Goal: Complete application form: Complete application form

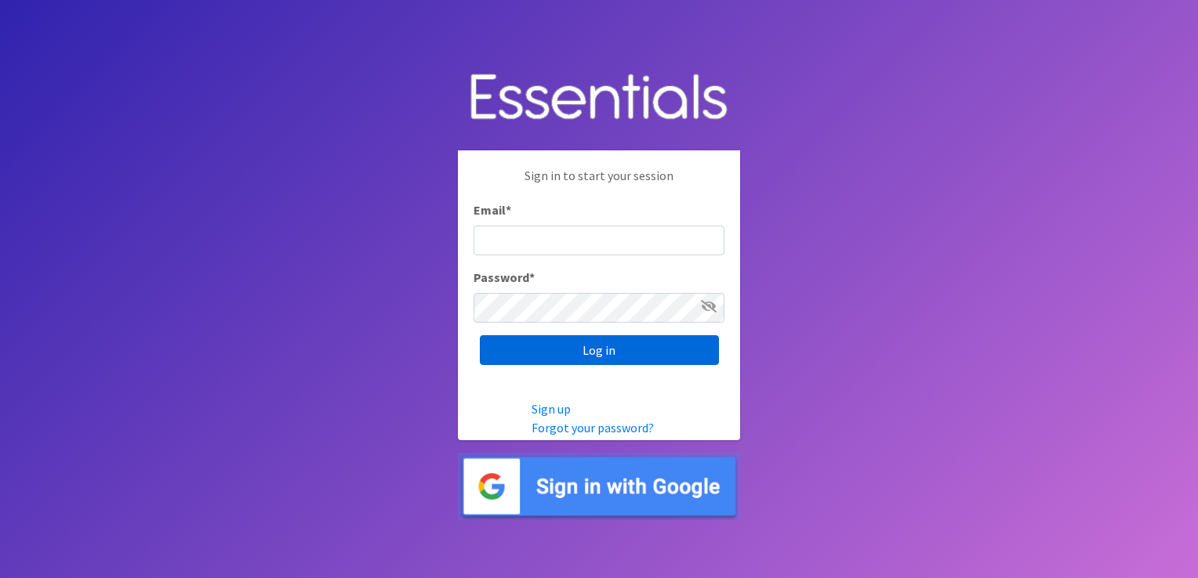
type input "[EMAIL_ADDRESS][DOMAIN_NAME]"
click at [607, 357] on input "Log in" at bounding box center [599, 350] width 239 height 30
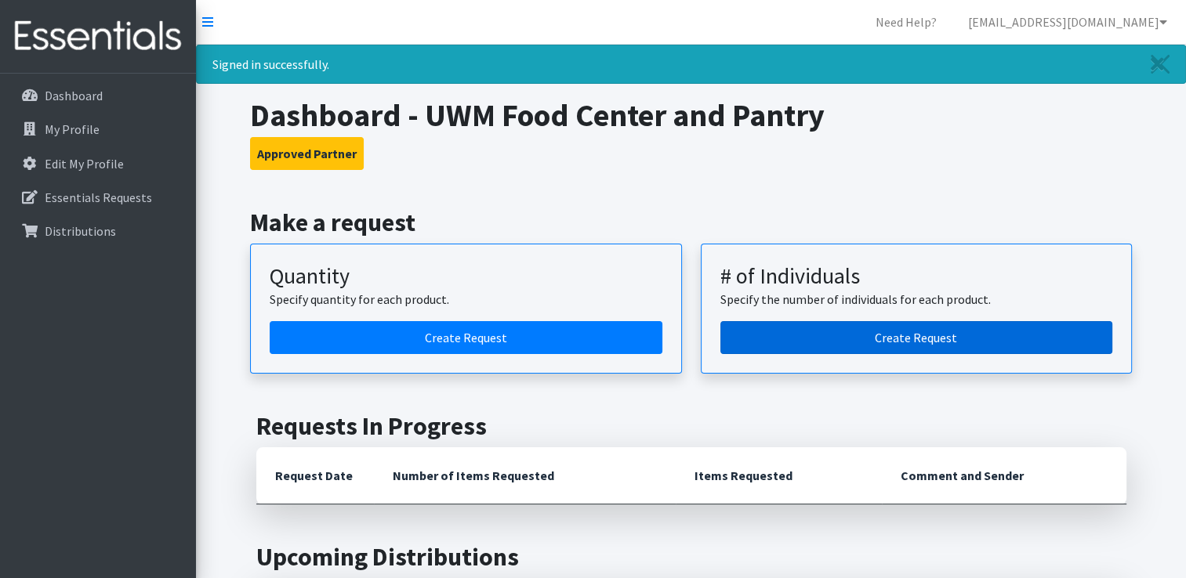
click at [771, 331] on link "Create Request" at bounding box center [916, 337] width 393 height 33
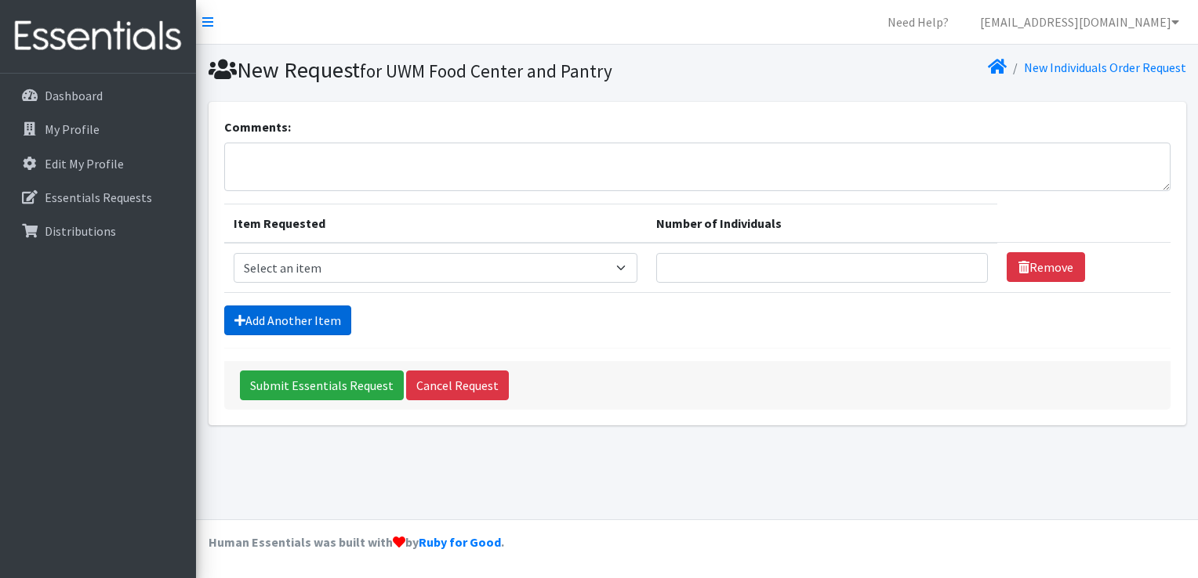
click at [326, 321] on link "Add Another Item" at bounding box center [287, 321] width 127 height 30
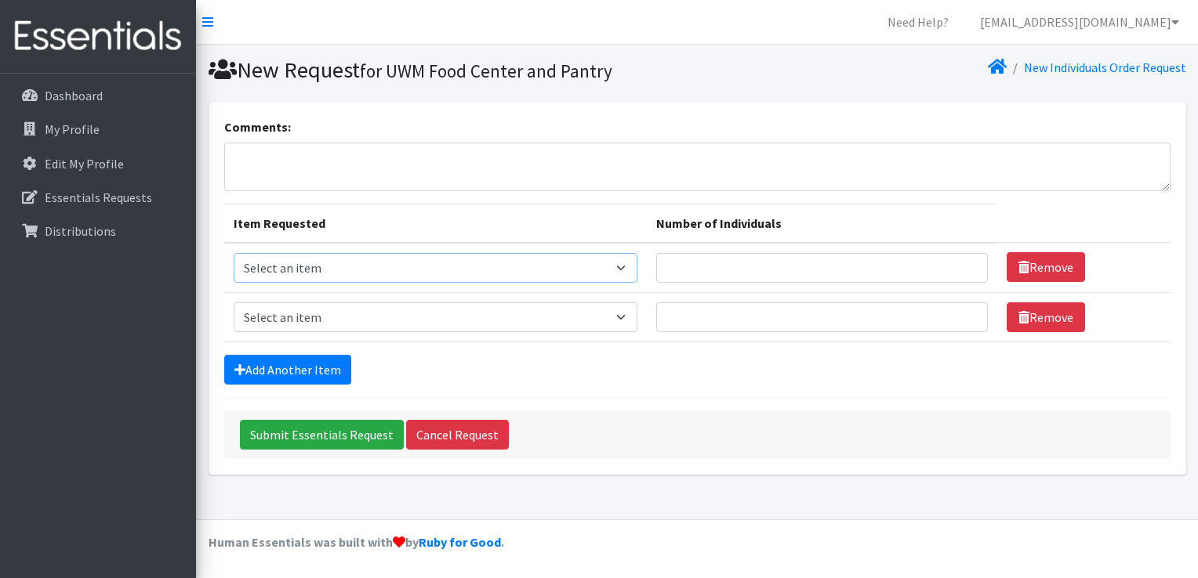
click at [334, 258] on select "Select an item Adult Briefs (Medium) Adult Briefs (XL) Adult Briefs (XS) Adult …" at bounding box center [436, 268] width 404 height 30
select select "4633"
click at [234, 253] on select "Select an item Adult Briefs (Medium) Adult Briefs (XL) Adult Briefs (XS) Adult …" at bounding box center [436, 268] width 404 height 30
click at [306, 314] on select "Select an item Adult Briefs (Medium) Adult Briefs (XL) Adult Briefs (XS) Adult …" at bounding box center [436, 318] width 404 height 30
select select "4634"
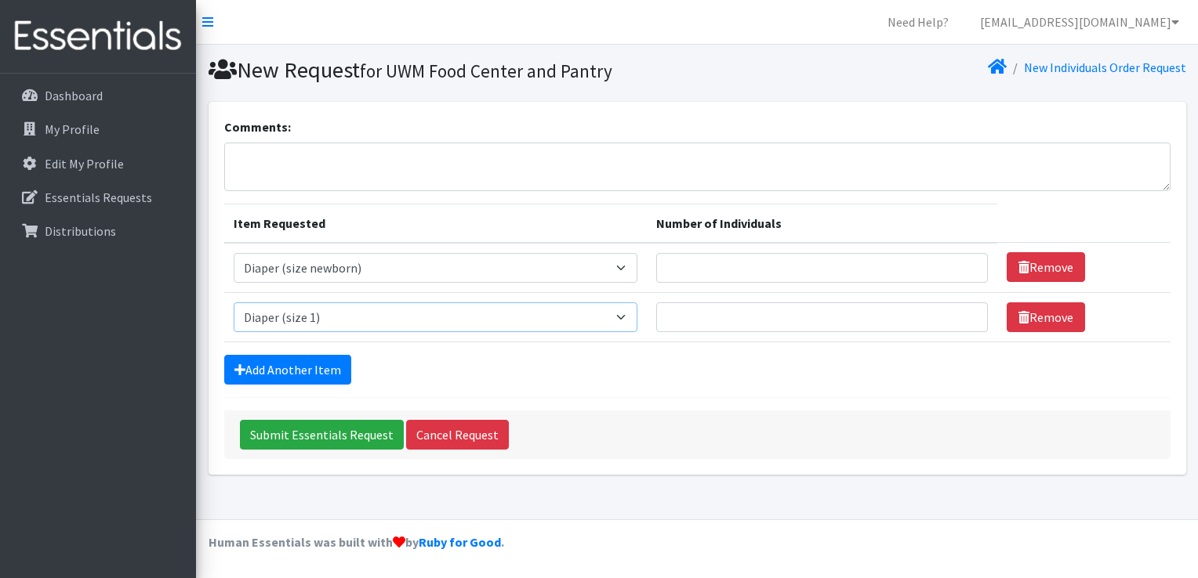
click at [234, 303] on select "Select an item Adult Briefs (Medium) Adult Briefs (XL) Adult Briefs (XS) Adult …" at bounding box center [436, 318] width 404 height 30
click at [266, 361] on link "Add Another Item" at bounding box center [287, 370] width 127 height 30
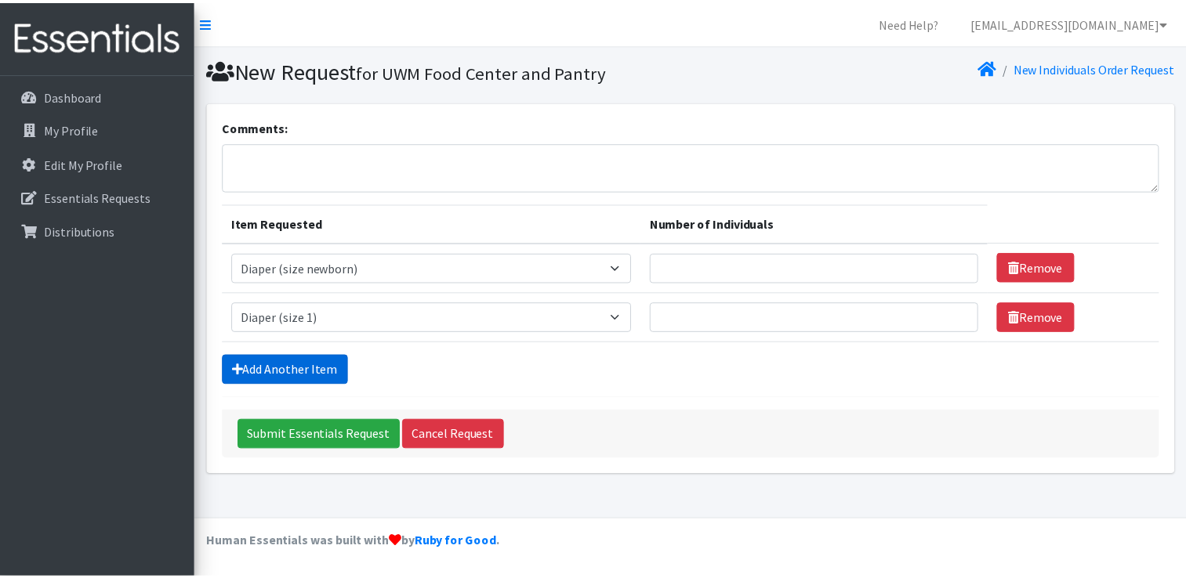
scroll to position [14, 0]
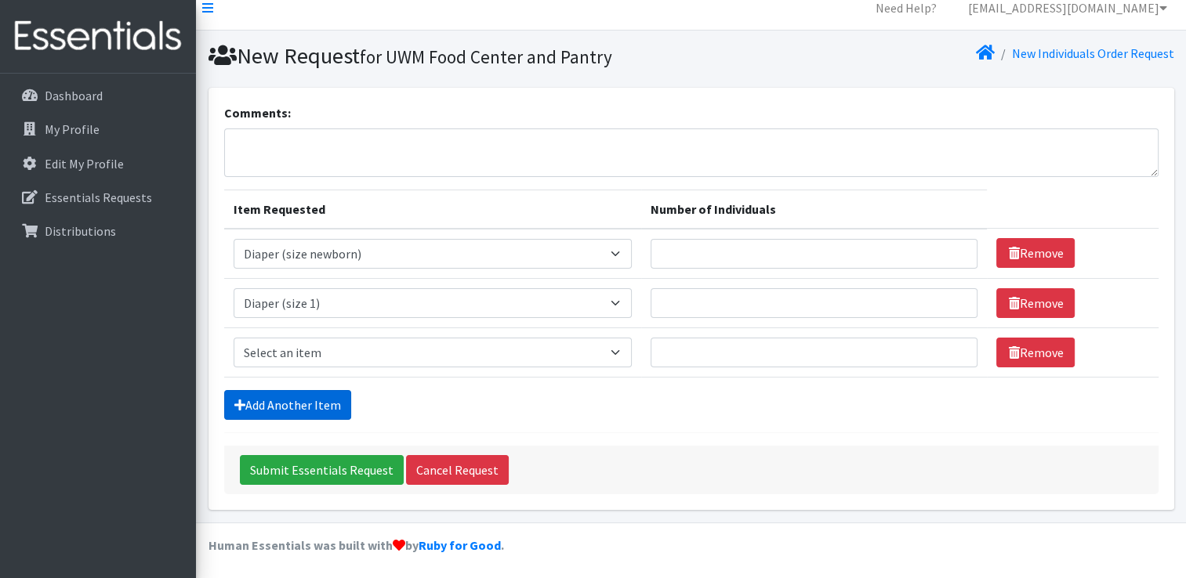
click at [263, 404] on link "Add Another Item" at bounding box center [287, 405] width 127 height 30
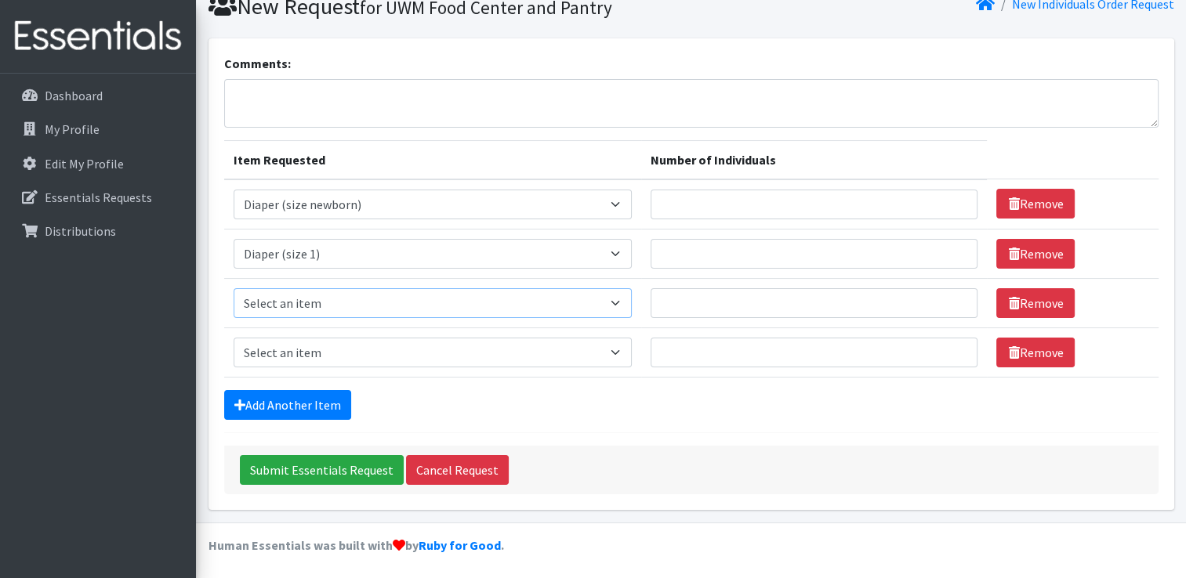
click at [624, 297] on select "Select an item Adult Briefs (Medium) Adult Briefs (XL) Adult Briefs (XS) Adult …" at bounding box center [433, 303] width 399 height 30
select select "4635"
click at [234, 288] on select "Select an item Adult Briefs (Medium) Adult Briefs (XL) Adult Briefs (XS) Adult …" at bounding box center [433, 303] width 399 height 30
click at [307, 346] on select "Select an item Adult Briefs (Medium) Adult Briefs (XL) Adult Briefs (XS) Adult …" at bounding box center [433, 353] width 399 height 30
select select "4645"
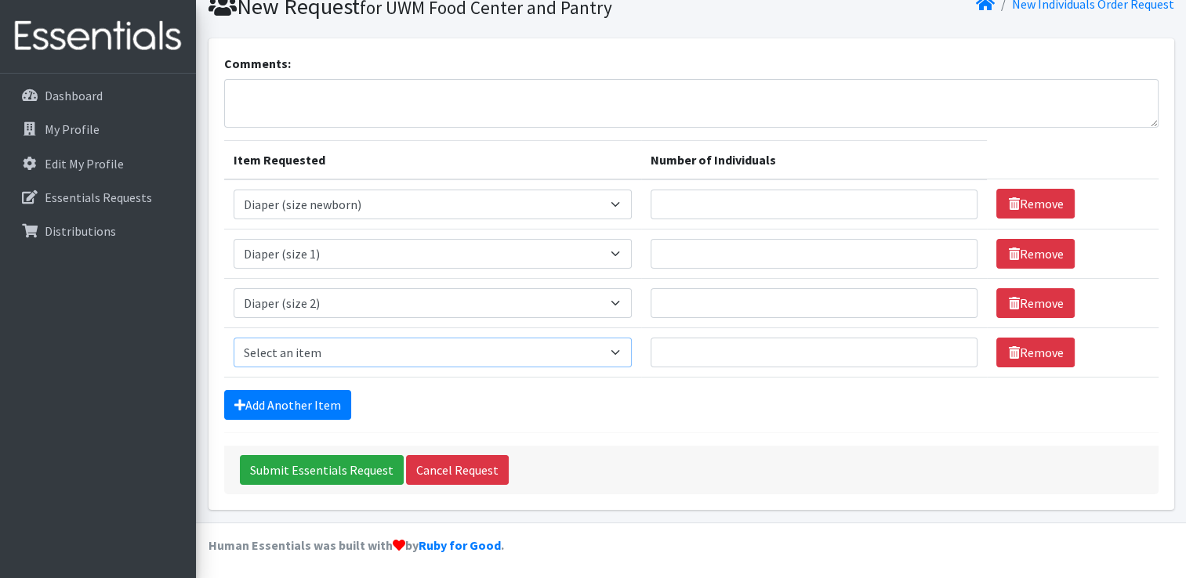
click at [234, 338] on select "Select an item Adult Briefs (Medium) Adult Briefs (XL) Adult Briefs (XS) Adult …" at bounding box center [433, 353] width 399 height 30
click at [288, 401] on link "Add Another Item" at bounding box center [287, 405] width 127 height 30
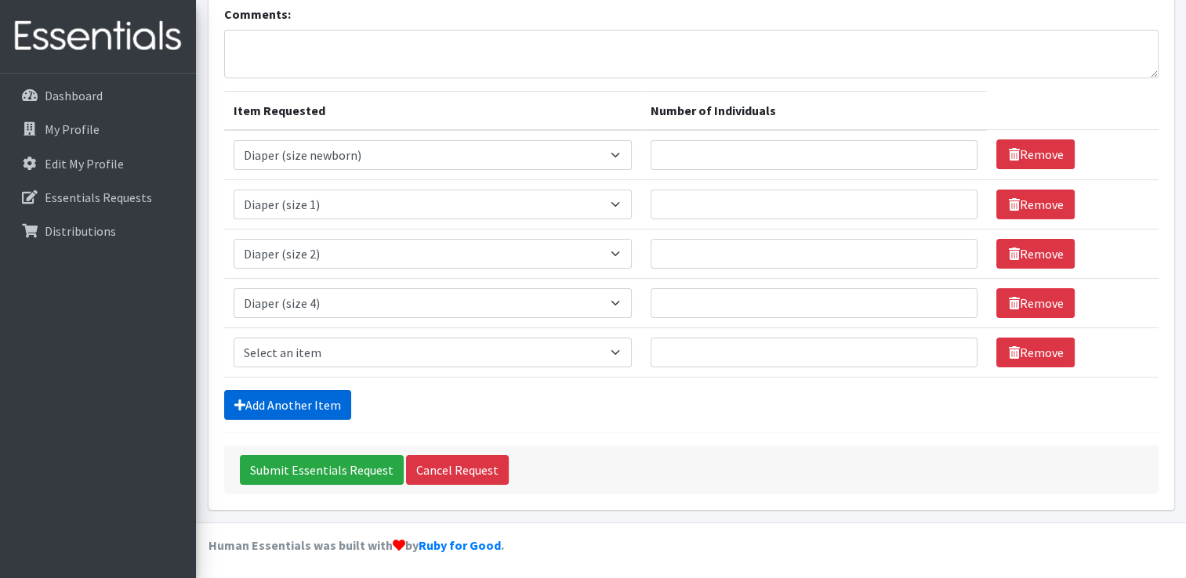
click at [288, 401] on link "Add Another Item" at bounding box center [287, 405] width 127 height 30
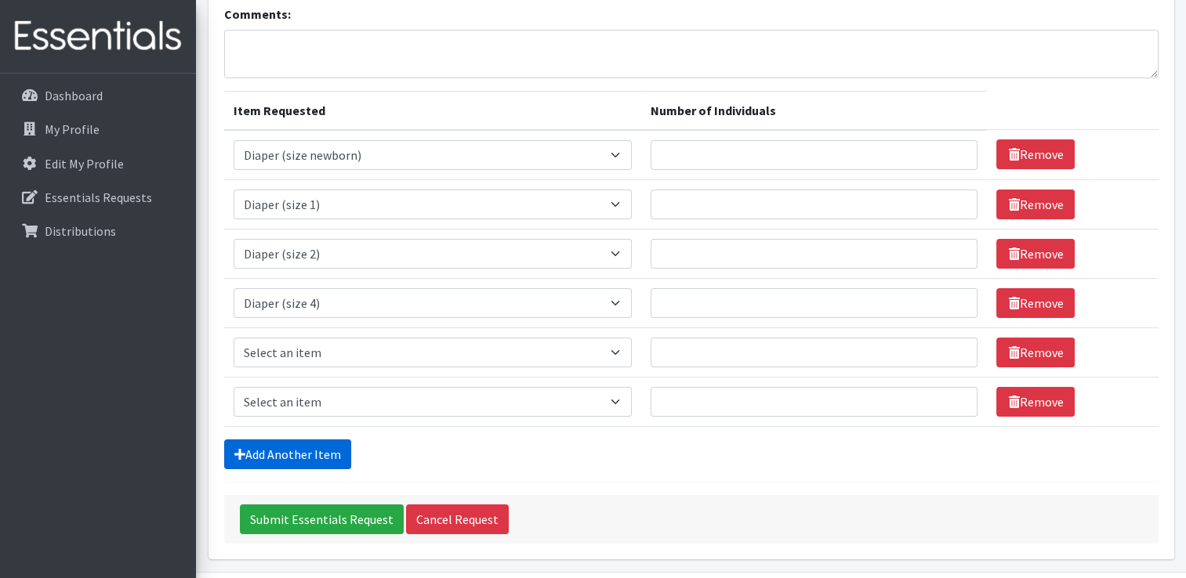
scroll to position [162, 0]
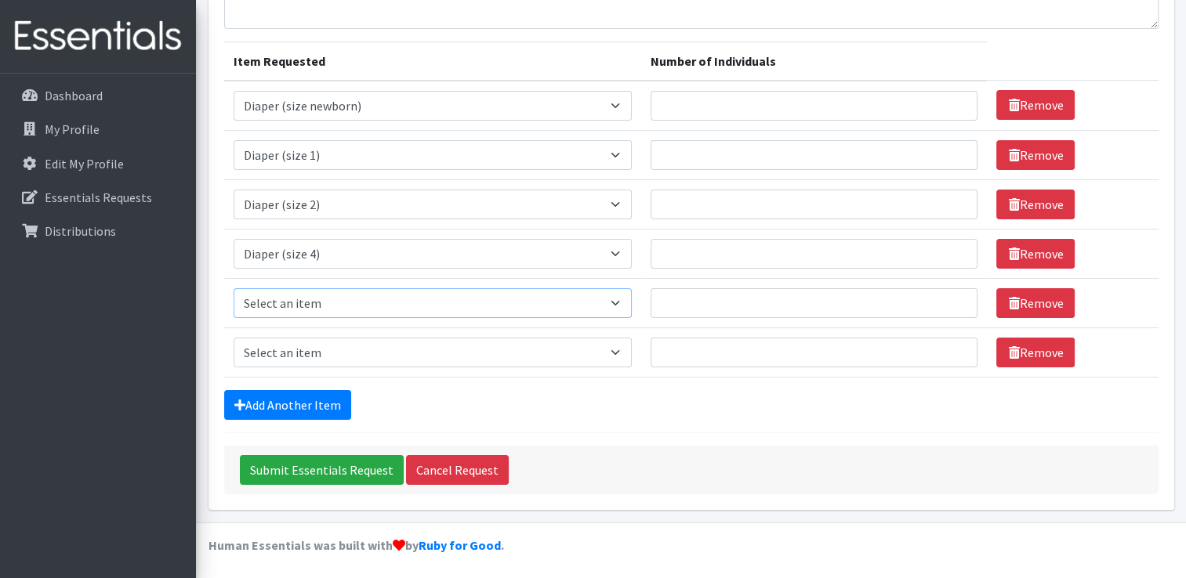
click at [331, 305] on select "Select an item Adult Briefs (Medium) Adult Briefs (XL) Adult Briefs (XS) Adult …" at bounding box center [433, 303] width 399 height 30
select select "4646"
click at [234, 288] on select "Select an item Adult Briefs (Medium) Adult Briefs (XL) Adult Briefs (XS) Adult …" at bounding box center [433, 303] width 399 height 30
click at [320, 357] on select "Select an item Adult Briefs (Medium) Adult Briefs (XL) Adult Briefs (XS) Adult …" at bounding box center [433, 353] width 399 height 30
select select "4649"
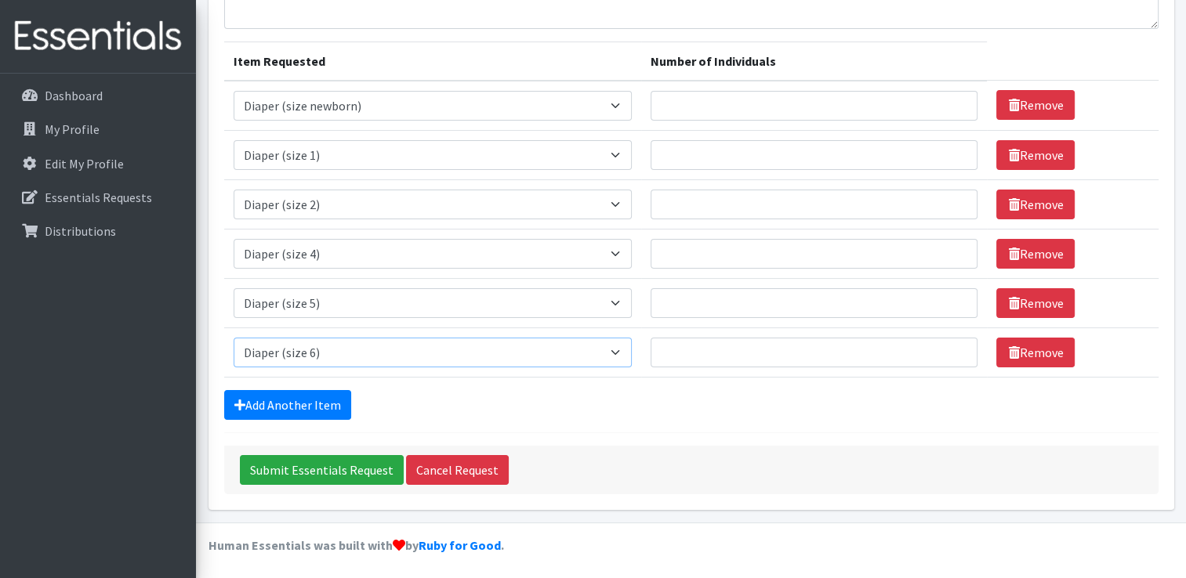
click at [234, 338] on select "Select an item Adult Briefs (Medium) Adult Briefs (XL) Adult Briefs (XS) Adult …" at bounding box center [433, 353] width 399 height 30
click at [301, 391] on link "Add Another Item" at bounding box center [287, 405] width 127 height 30
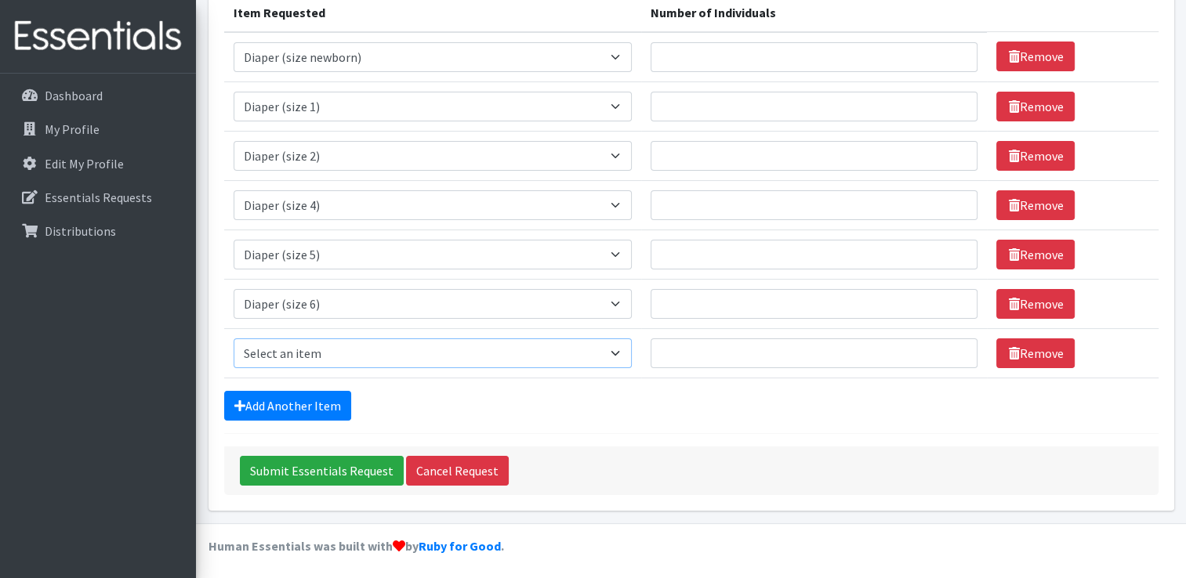
click at [478, 350] on select "Select an item Adult Briefs (Medium) Adult Briefs (XL) Adult Briefs (XS) Adult …" at bounding box center [433, 354] width 399 height 30
select select "4665"
click at [234, 339] on select "Select an item Adult Briefs (Medium) Adult Briefs (XL) Adult Briefs (XS) Adult …" at bounding box center [433, 354] width 399 height 30
click at [330, 403] on link "Add Another Item" at bounding box center [287, 406] width 127 height 30
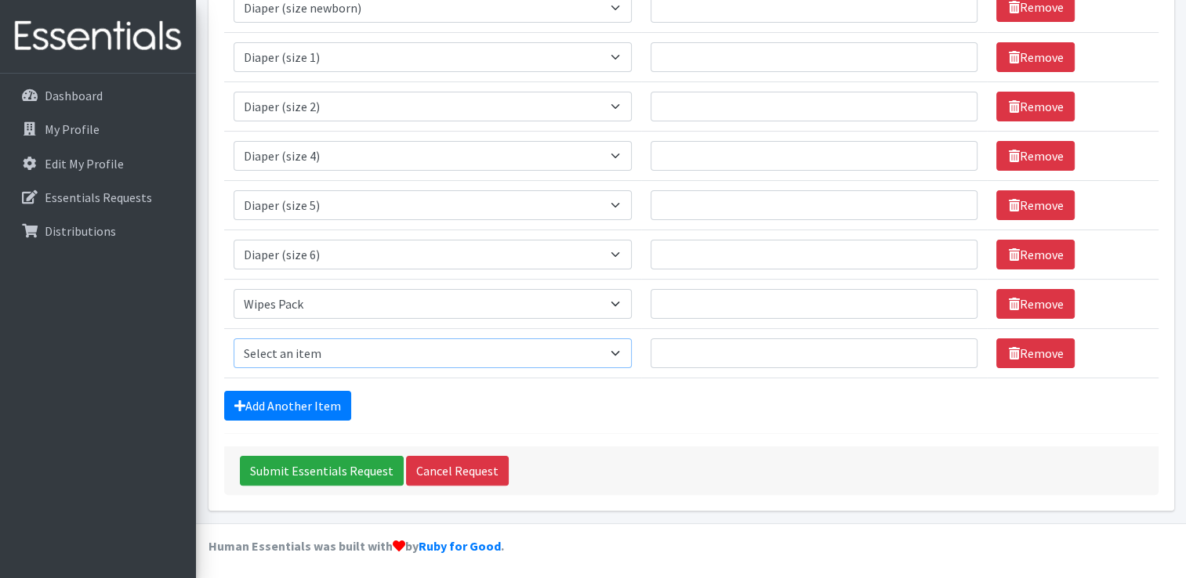
click at [612, 346] on select "Select an item Adult Briefs (Medium) Adult Briefs (XL) Adult Briefs (XS) Adult …" at bounding box center [433, 354] width 399 height 30
select select "12686"
click at [234, 339] on select "Select an item Adult Briefs (Medium) Adult Briefs (XL) Adult Briefs (XS) Adult …" at bounding box center [433, 354] width 399 height 30
click at [314, 404] on link "Add Another Item" at bounding box center [287, 406] width 127 height 30
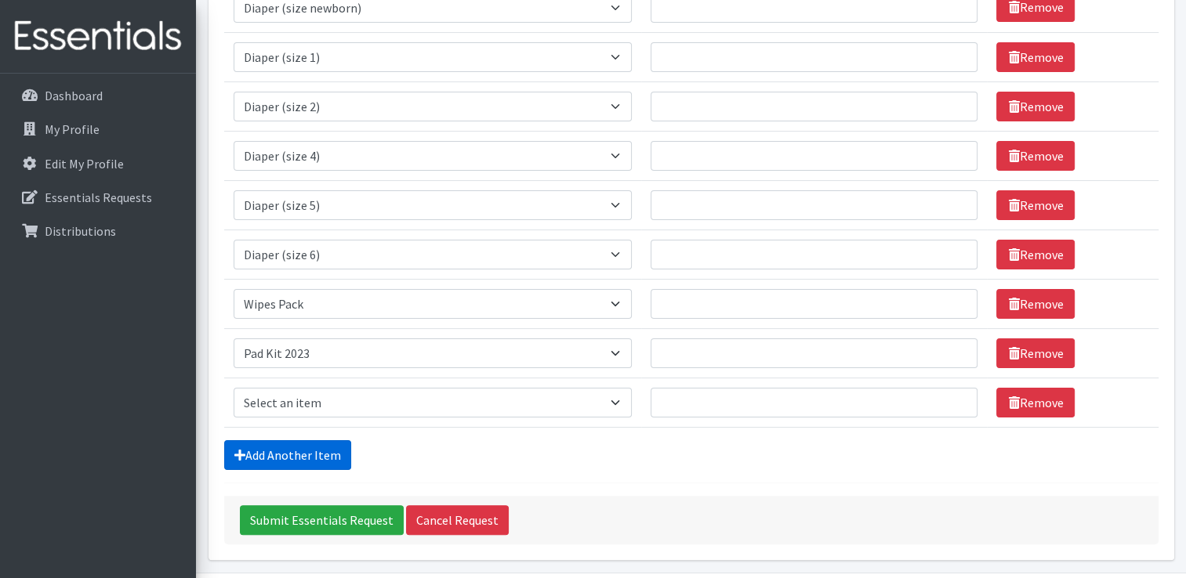
scroll to position [310, 0]
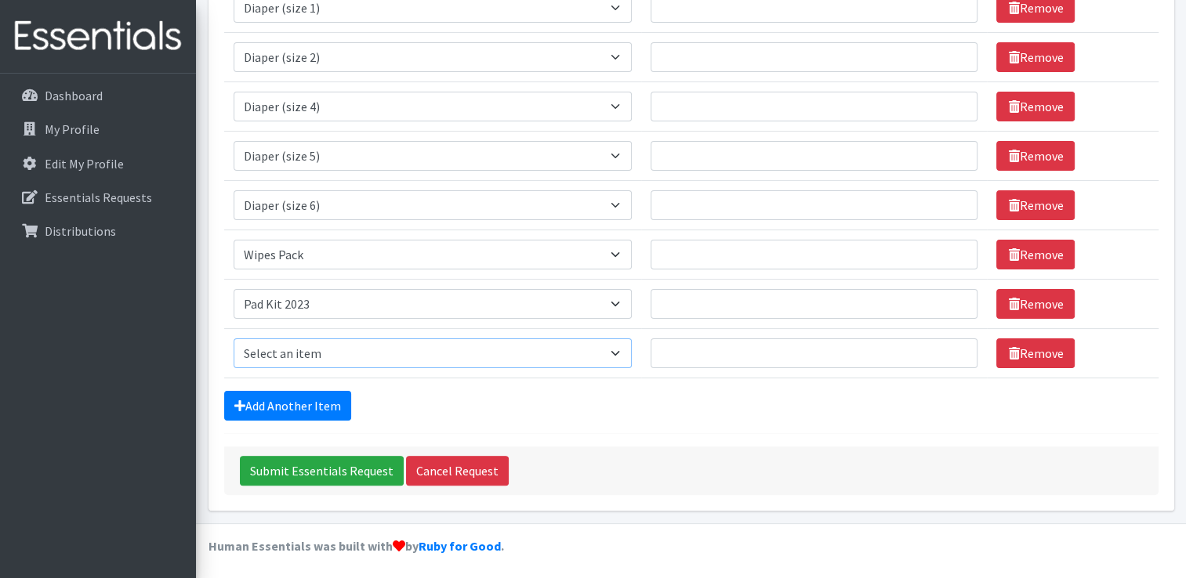
click at [520, 346] on select "Select an item Adult Briefs (Medium) Adult Briefs (XL) Adult Briefs (XS) Adult …" at bounding box center [433, 354] width 399 height 30
select select "12643"
click at [234, 339] on select "Select an item Adult Briefs (Medium) Adult Briefs (XL) Adult Briefs (XS) Adult …" at bounding box center [433, 354] width 399 height 30
click at [607, 473] on div "Submit Essentials Request Cancel Request" at bounding box center [691, 471] width 934 height 49
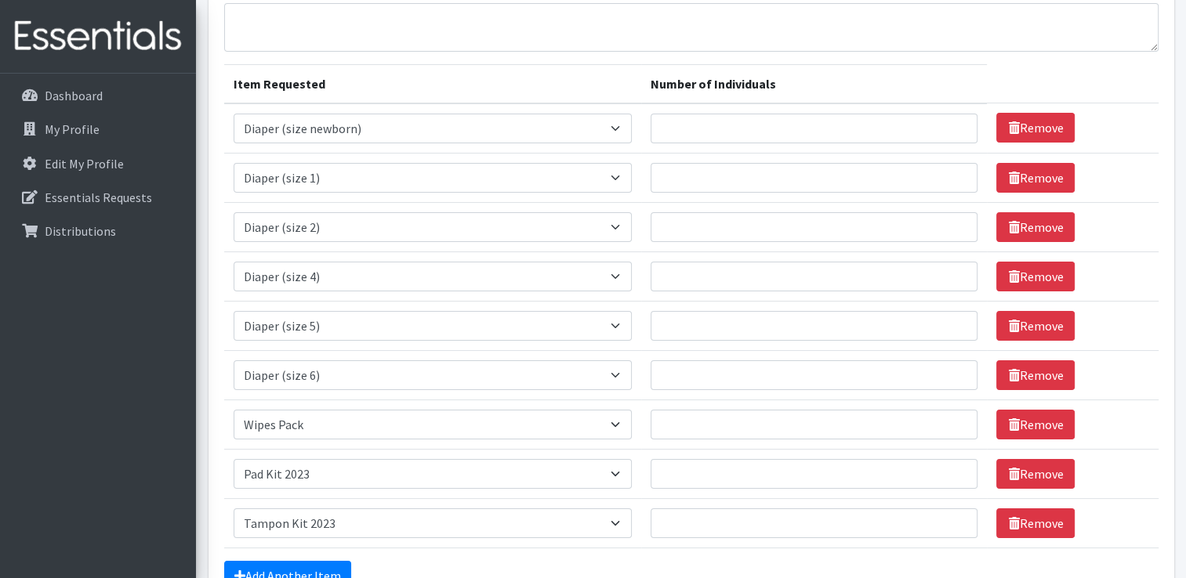
scroll to position [136, 0]
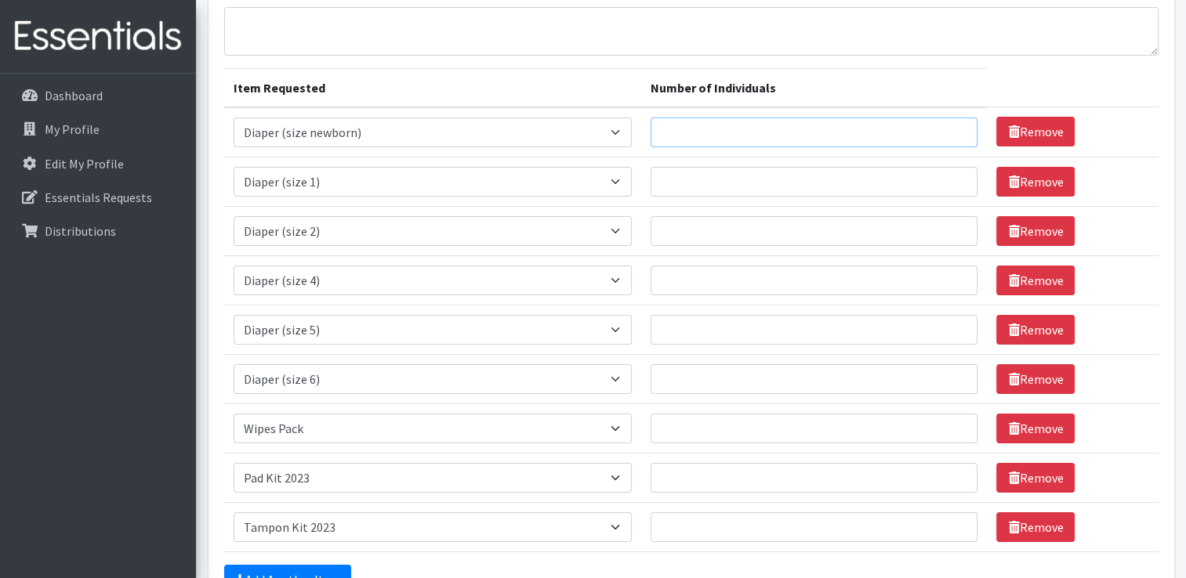
click at [788, 140] on input "Number of Individuals" at bounding box center [813, 133] width 327 height 30
click at [787, 143] on input "Number of Individuals" at bounding box center [813, 133] width 327 height 30
type input "8"
click at [748, 187] on input "Number of Individuals" at bounding box center [813, 182] width 327 height 30
type input "10"
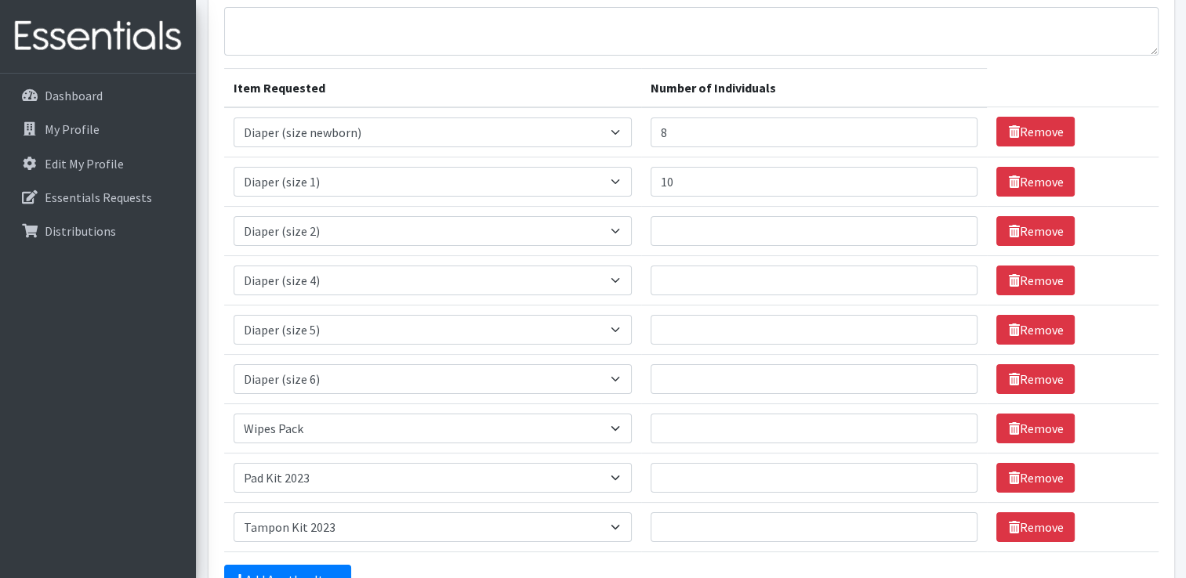
click at [680, 249] on td "Number of Individuals" at bounding box center [814, 230] width 346 height 49
click at [683, 233] on input "Number of Individuals" at bounding box center [813, 231] width 327 height 30
type input "10"
click at [668, 282] on input "Number of Individuals" at bounding box center [813, 281] width 327 height 30
type input "15"
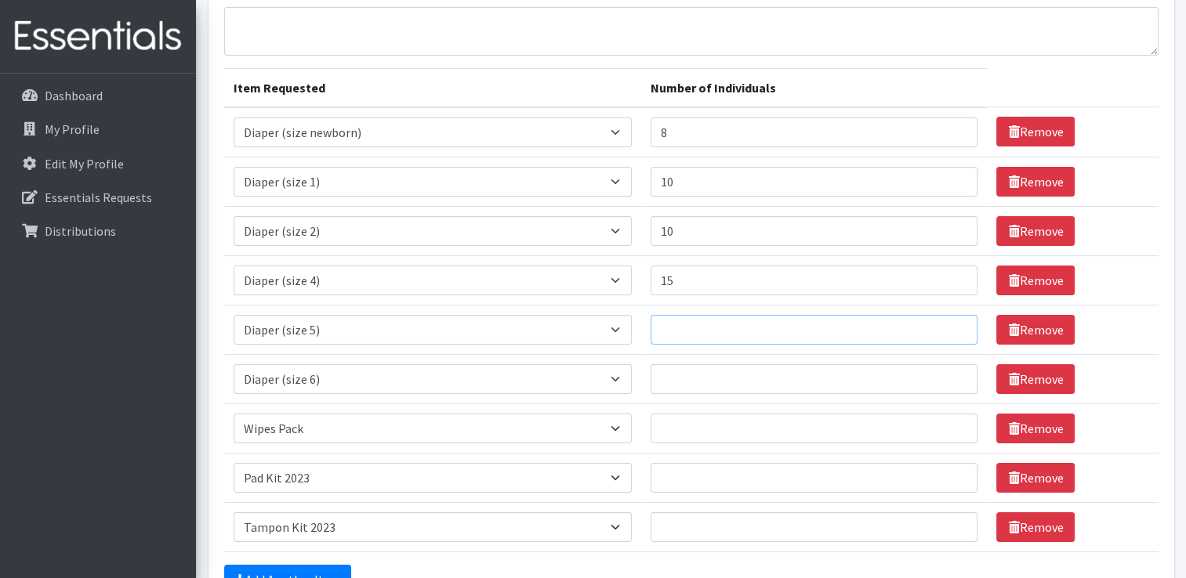
click at [721, 340] on input "Number of Individuals" at bounding box center [813, 330] width 327 height 30
type input "12"
click at [694, 284] on input "15" at bounding box center [813, 281] width 327 height 30
type input "12"
click at [683, 378] on input "Number of Individuals" at bounding box center [813, 379] width 327 height 30
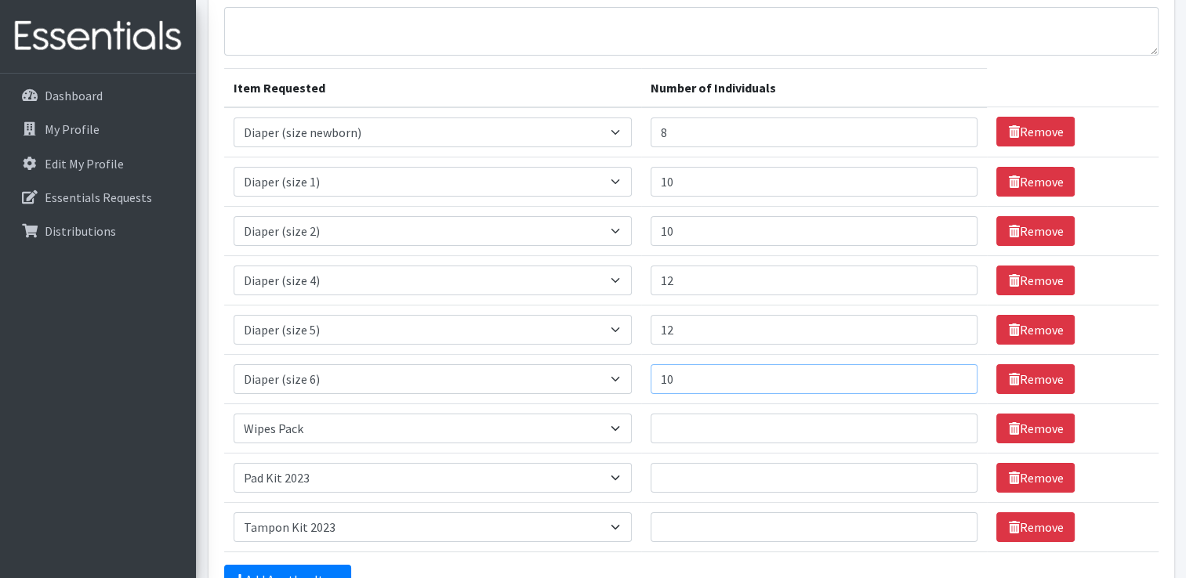
type input "10"
click at [670, 422] on input "Number of Individuals" at bounding box center [813, 429] width 327 height 30
type input "40"
click at [683, 487] on input "Number of Individuals" at bounding box center [813, 478] width 327 height 30
type input "5"
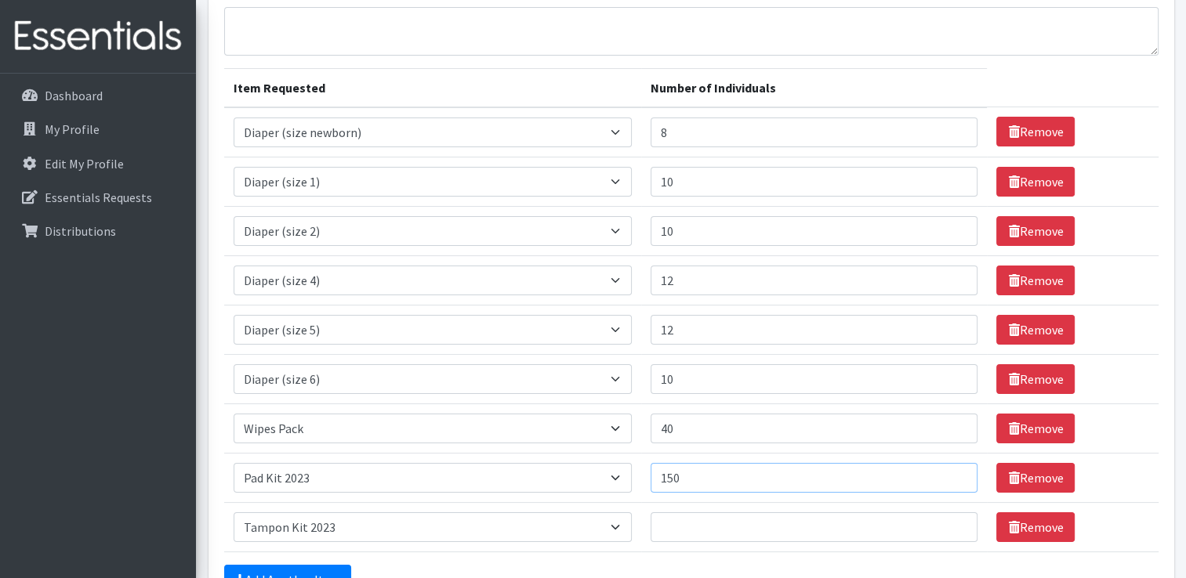
type input "150"
click at [672, 527] on input "Number of Individuals" at bounding box center [813, 528] width 327 height 30
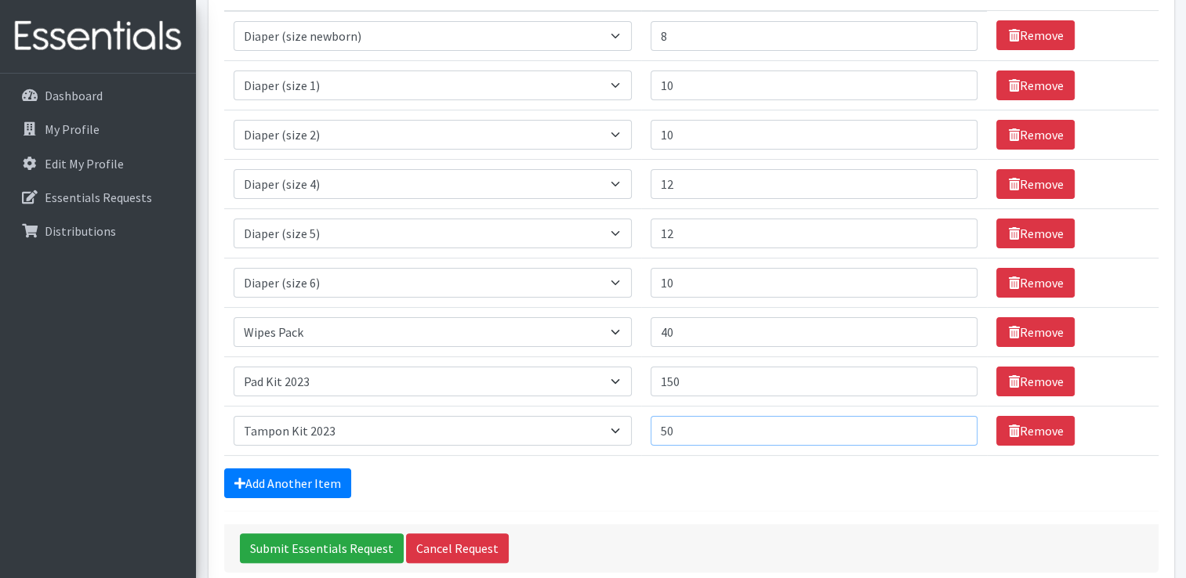
scroll to position [234, 0]
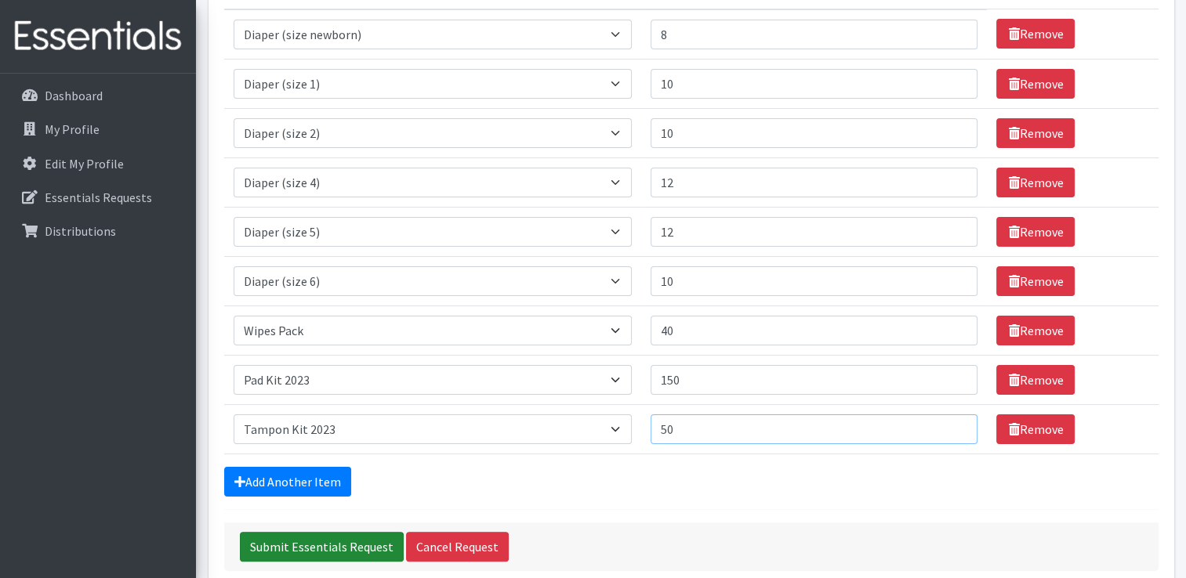
type input "50"
click at [379, 532] on input "Submit Essentials Request" at bounding box center [322, 547] width 164 height 30
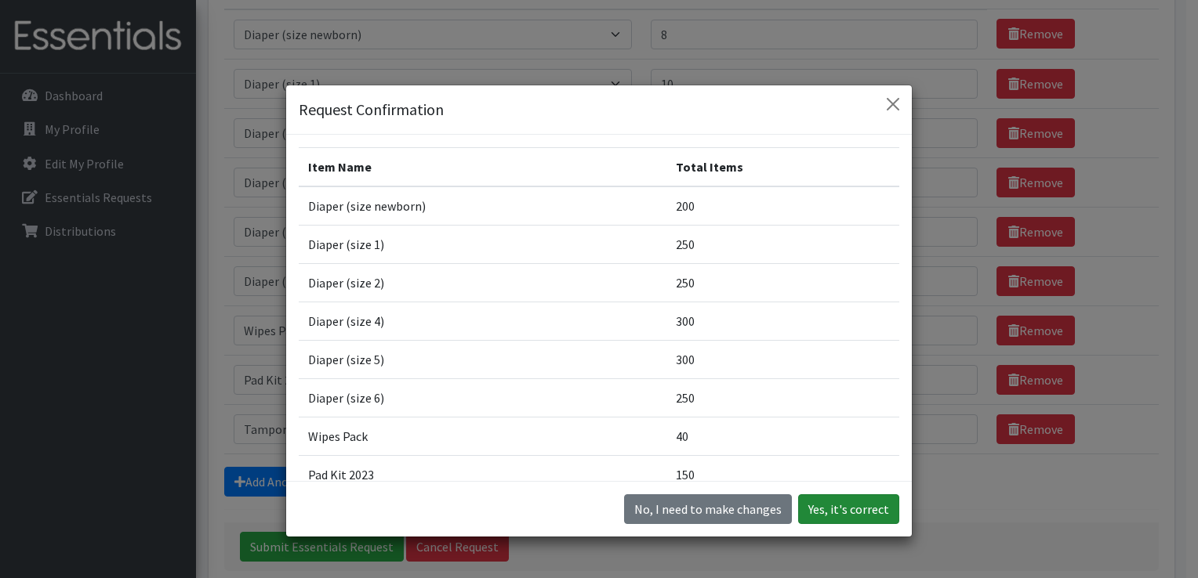
click at [848, 511] on button "Yes, it's correct" at bounding box center [848, 510] width 101 height 30
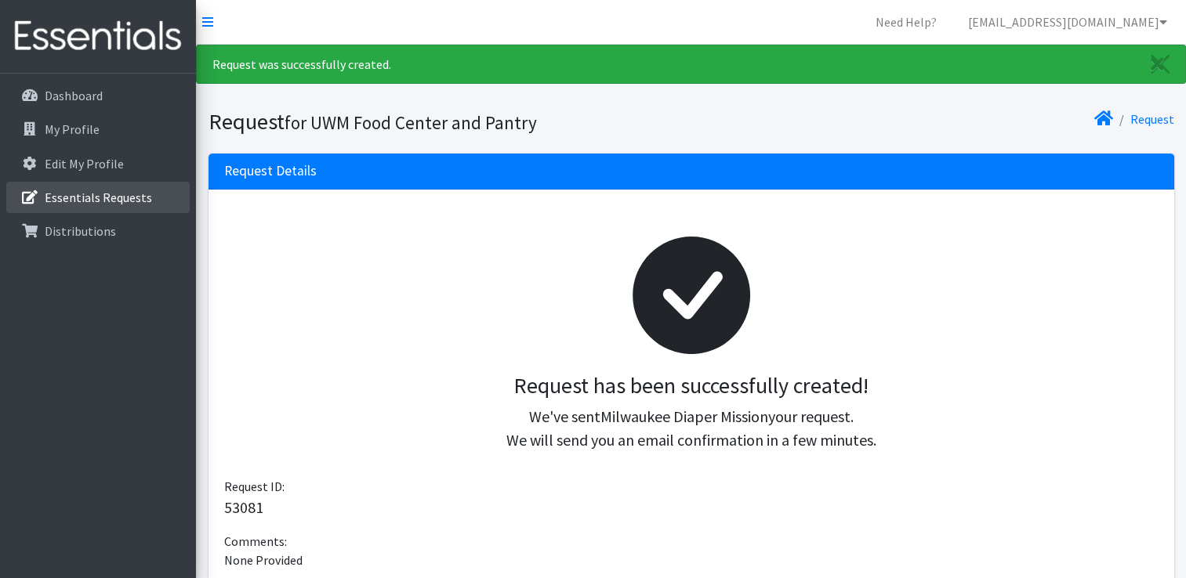
click at [110, 203] on p "Essentials Requests" at bounding box center [98, 198] width 107 height 16
